Goal: Task Accomplishment & Management: Complete application form

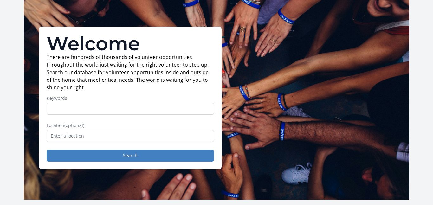
scroll to position [26, 0]
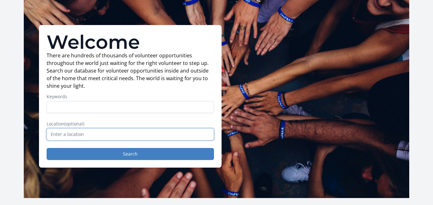
click at [147, 137] on input "text" at bounding box center [130, 134] width 167 height 12
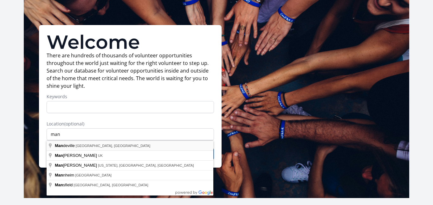
type input "Mandeville, LA, USA"
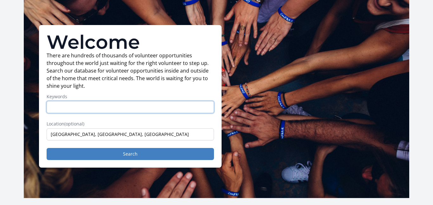
click at [130, 110] on input "Keywords" at bounding box center [130, 107] width 167 height 12
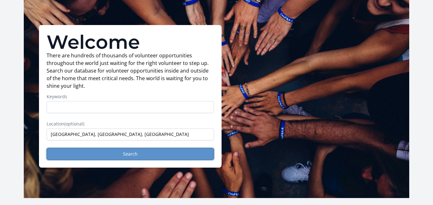
click at [143, 151] on button "Search" at bounding box center [130, 154] width 167 height 12
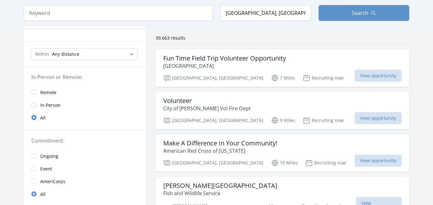
scroll to position [38, 0]
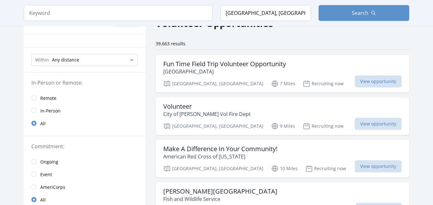
click at [88, 109] on link "In-Person" at bounding box center [85, 110] width 122 height 13
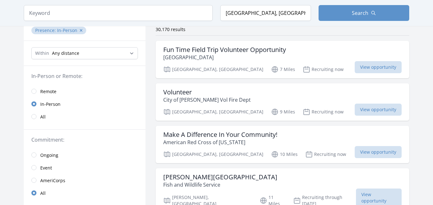
scroll to position [52, 0]
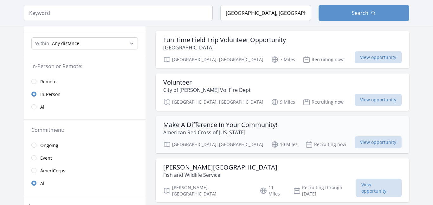
scroll to position [61, 0]
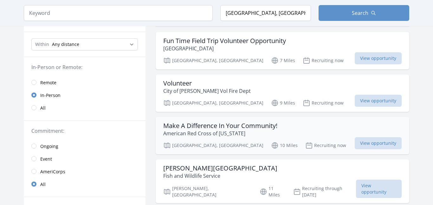
click at [286, 126] on div "Make A Difference In Your Community! American Red Cross of Louisiana" at bounding box center [282, 129] width 238 height 15
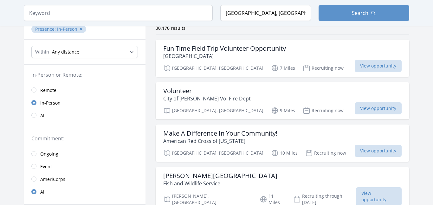
scroll to position [55, 0]
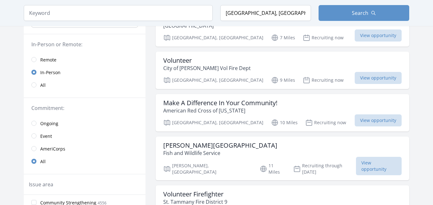
scroll to position [0, 0]
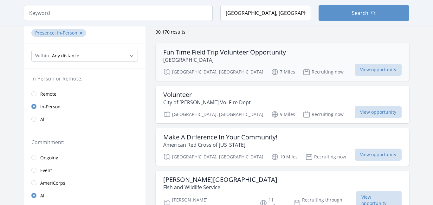
scroll to position [50, 0]
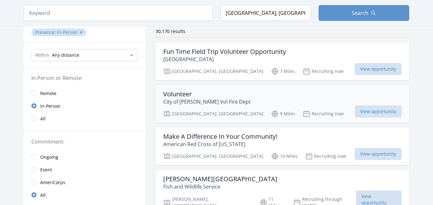
click at [283, 96] on div "Volunteer City of Covington Vol Fire Dept" at bounding box center [282, 97] width 238 height 15
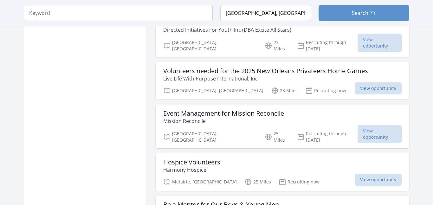
scroll to position [0, 0]
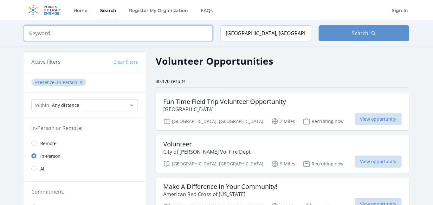
click at [150, 37] on input "search" at bounding box center [118, 33] width 189 height 16
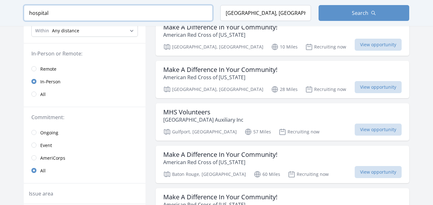
scroll to position [75, 0]
type input "hospital"
click at [195, 111] on h3 "MHS Volunteers" at bounding box center [203, 112] width 80 height 8
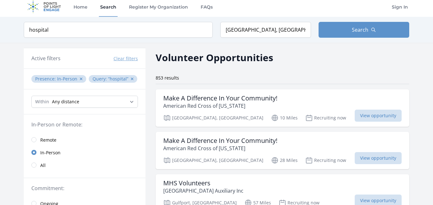
scroll to position [0, 0]
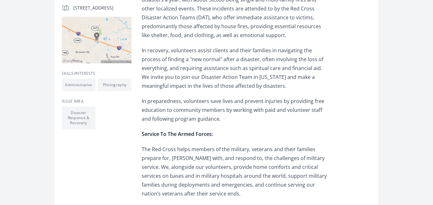
scroll to position [162, 0]
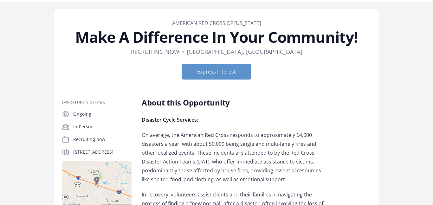
scroll to position [690, 0]
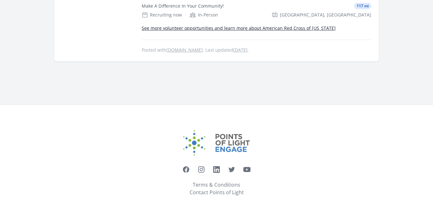
click at [237, 25] on link "See more volunteer opportunities and learn more about American Red Cross of Lou…" at bounding box center [239, 28] width 194 height 6
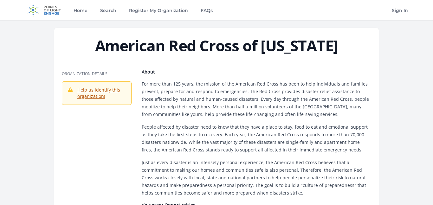
click at [216, 85] on p "For more than 125 years, the mission of the American Red Cross has been to help…" at bounding box center [256, 99] width 229 height 38
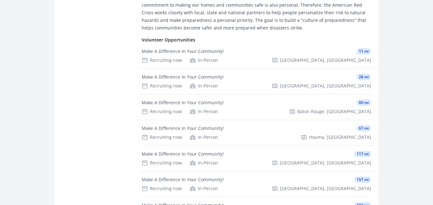
scroll to position [164, 0]
click at [281, 43] on h4 "Volunteer Opportunities" at bounding box center [256, 41] width 229 height 6
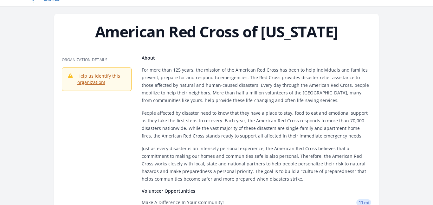
scroll to position [0, 0]
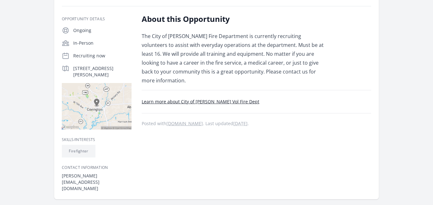
scroll to position [102, 0]
click at [410, 81] on div "Organization City of Covington Vol Fire Dept Volunteer Duration Recruiting now …" at bounding box center [216, 81] width 405 height 324
click at [358, 100] on footer "Learn more about City of Covington Vol Fire Dept Posted with makemeafirefighter…" at bounding box center [256, 112] width 229 height 29
click at [238, 99] on link "Learn more about City of Covington Vol Fire Dept" at bounding box center [200, 102] width 117 height 6
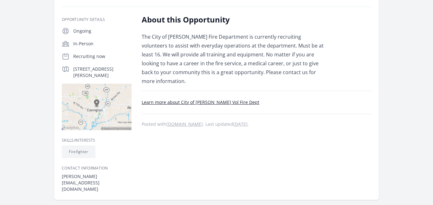
click at [237, 132] on div "About this Opportunity The City of Covington Fire Department is currently recru…" at bounding box center [256, 104] width 229 height 178
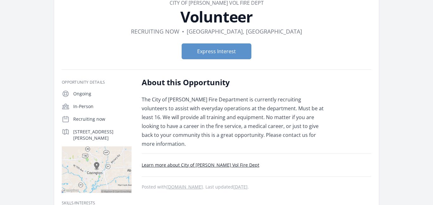
scroll to position [39, 0]
click at [192, 51] on button "Express Interest" at bounding box center [216, 52] width 70 height 16
click at [304, 88] on div "About this Opportunity The City of Covington Fire Department is currently recru…" at bounding box center [234, 113] width 185 height 71
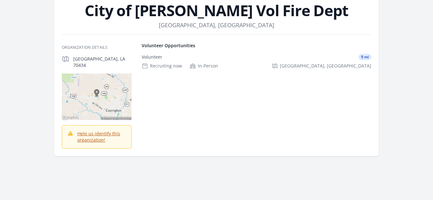
scroll to position [36, 0]
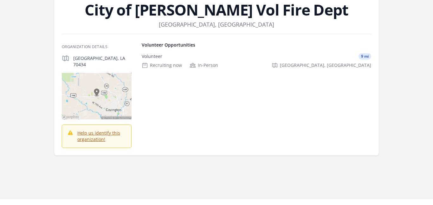
click at [404, 81] on div "City of [PERSON_NAME] Vol Fire Dept Location [GEOGRAPHIC_DATA], [GEOGRAPHIC_DAT…" at bounding box center [216, 73] width 385 height 179
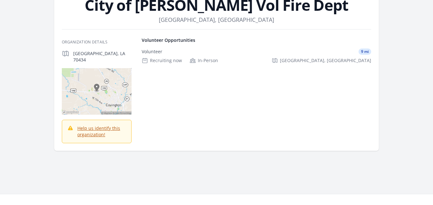
click at [404, 81] on div "City of [PERSON_NAME] Vol Fire Dept Location [GEOGRAPHIC_DATA], [GEOGRAPHIC_DAT…" at bounding box center [216, 69] width 385 height 179
click at [94, 125] on link "Help us identify this organization!" at bounding box center [98, 131] width 43 height 12
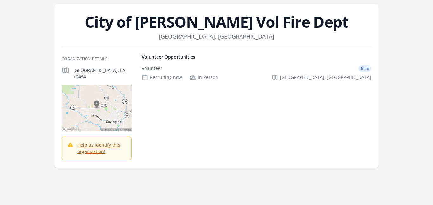
scroll to position [0, 0]
